Goal: Register for event/course

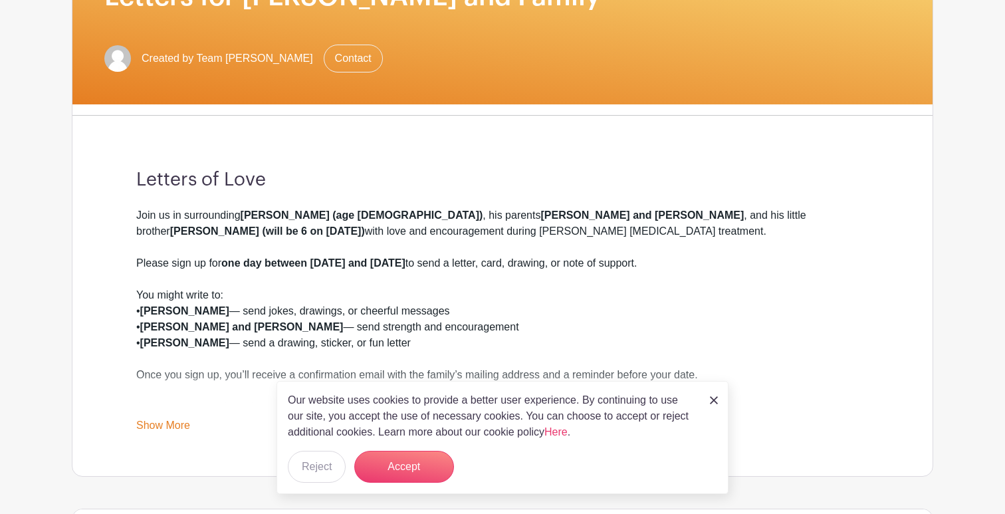
scroll to position [234, 0]
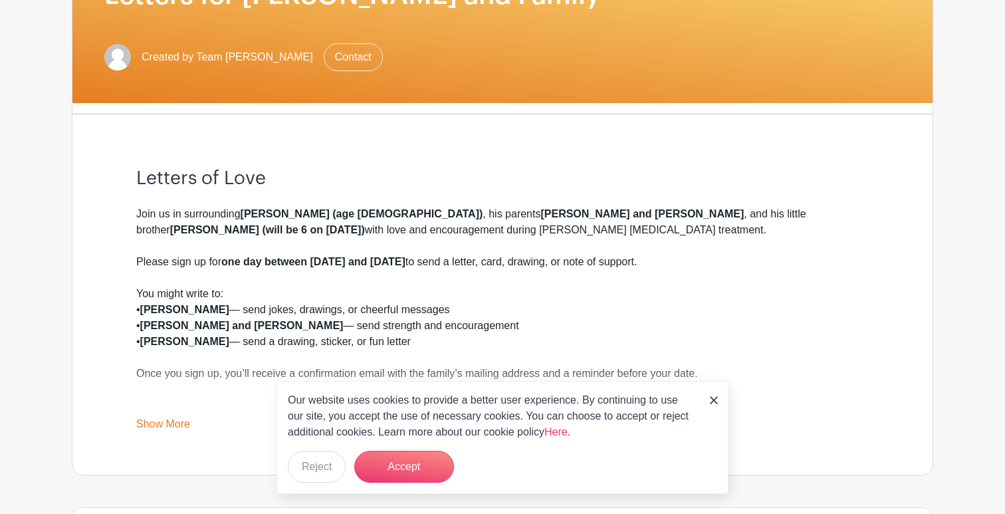
click at [712, 395] on link at bounding box center [714, 399] width 8 height 16
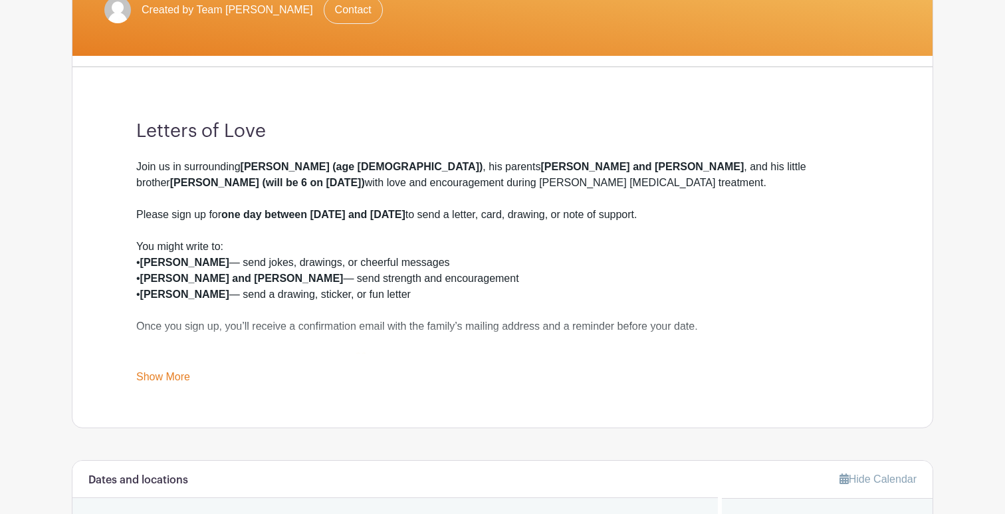
scroll to position [313, 0]
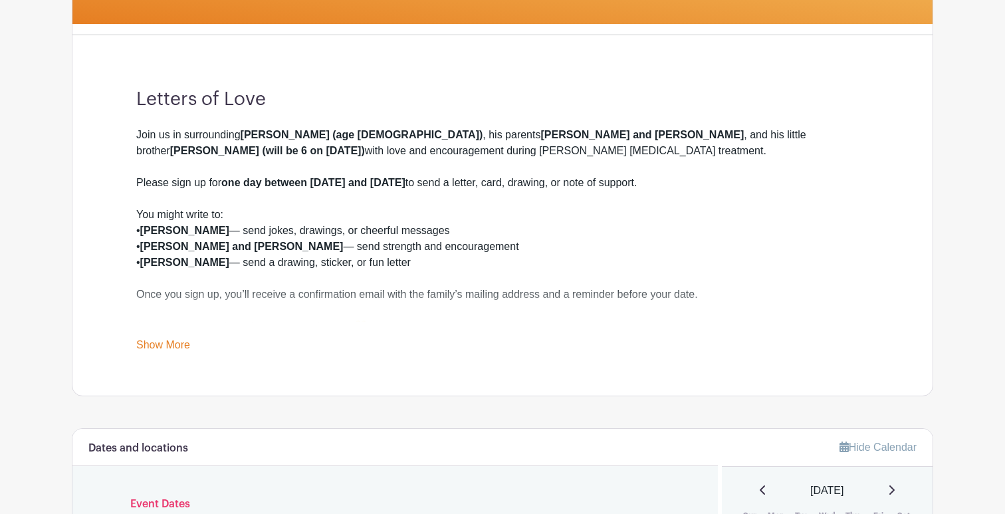
click at [177, 341] on link "Show More" at bounding box center [163, 347] width 54 height 17
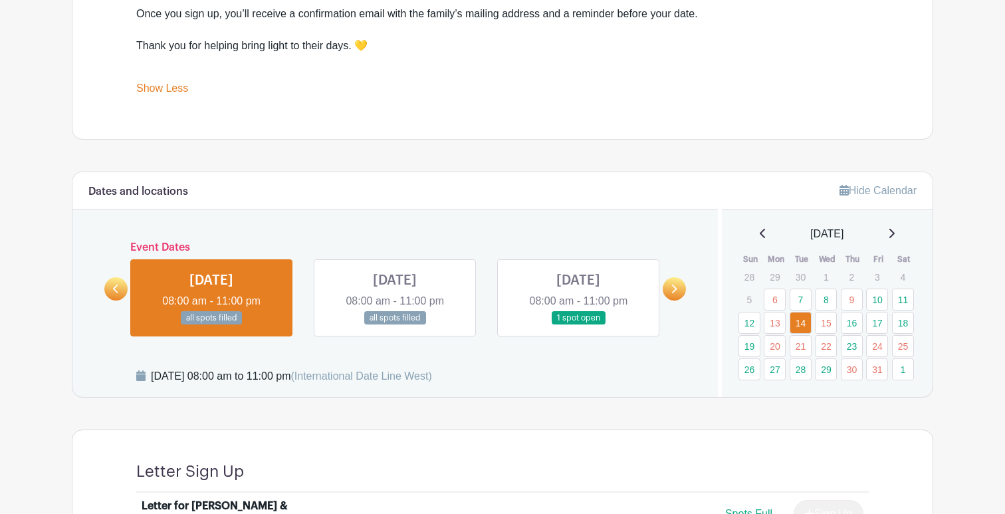
scroll to position [594, 0]
click at [851, 348] on link "23" at bounding box center [852, 345] width 22 height 22
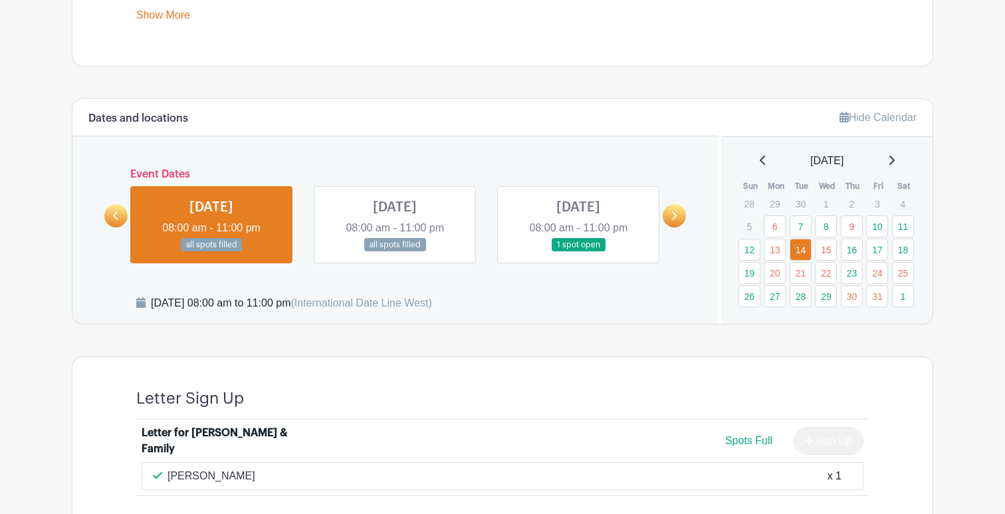
scroll to position [642, 0]
click at [901, 249] on link "18" at bounding box center [903, 250] width 22 height 22
